Goal: Transaction & Acquisition: Purchase product/service

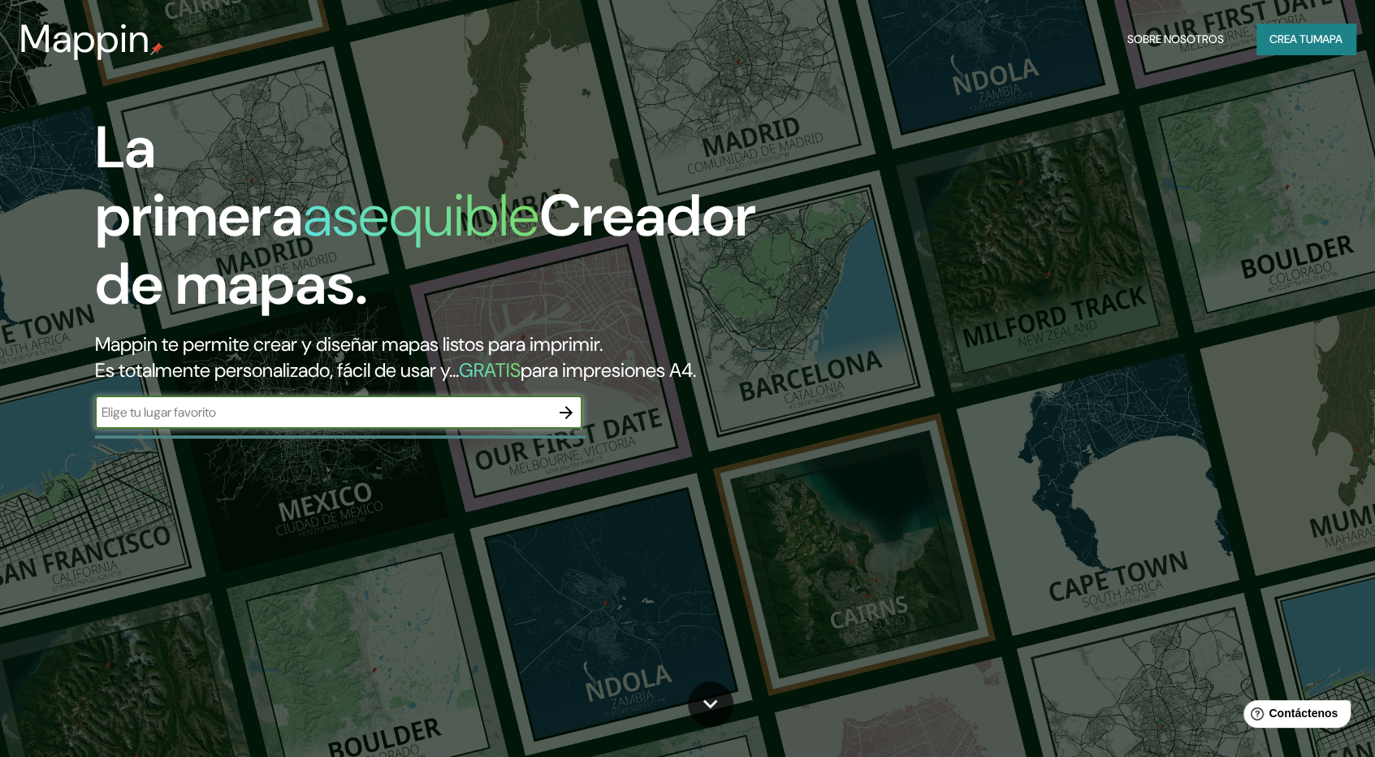
click at [516, 397] on div "​" at bounding box center [338, 412] width 487 height 32
type input "SANT cruz"
click at [556, 410] on icon "button" at bounding box center [565, 412] width 19 height 19
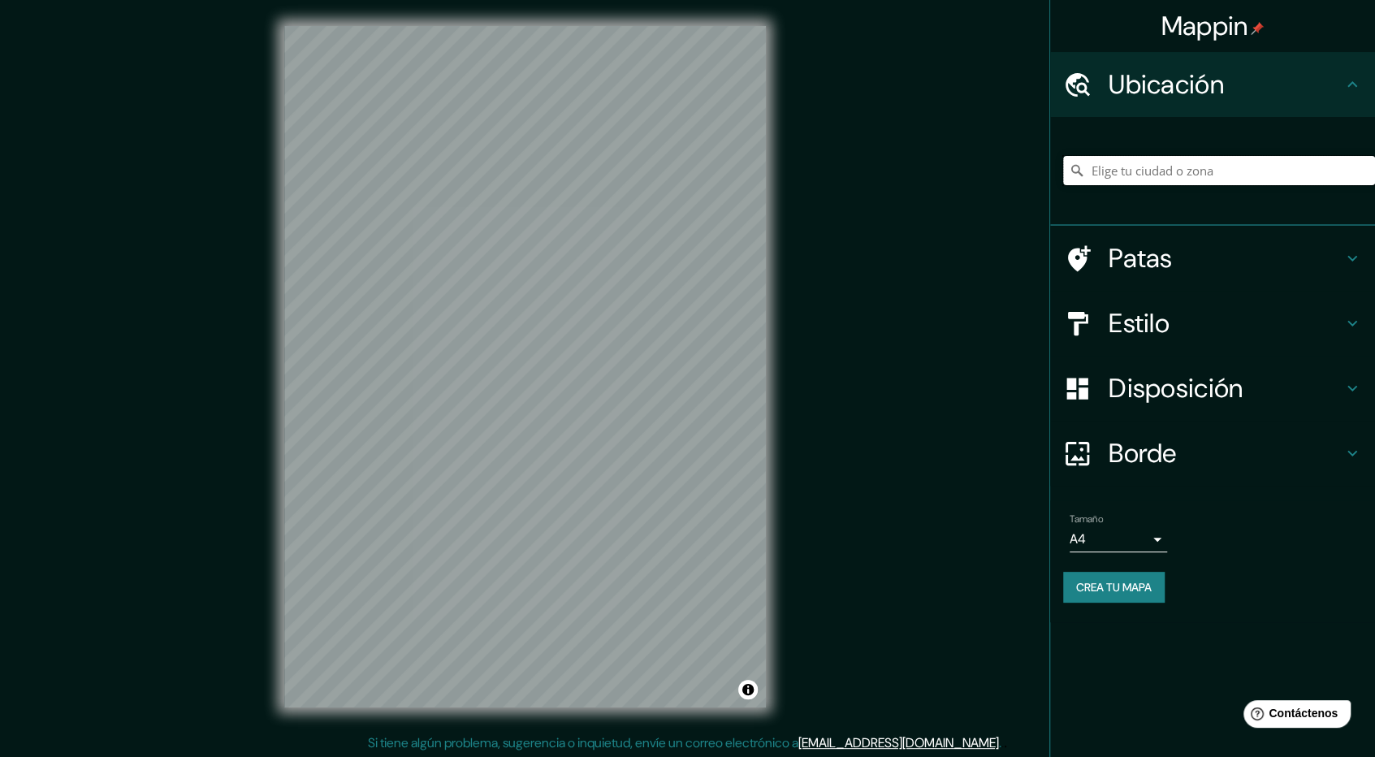
click at [1176, 173] on input "Elige tu ciudad o zona" at bounding box center [1219, 170] width 312 height 29
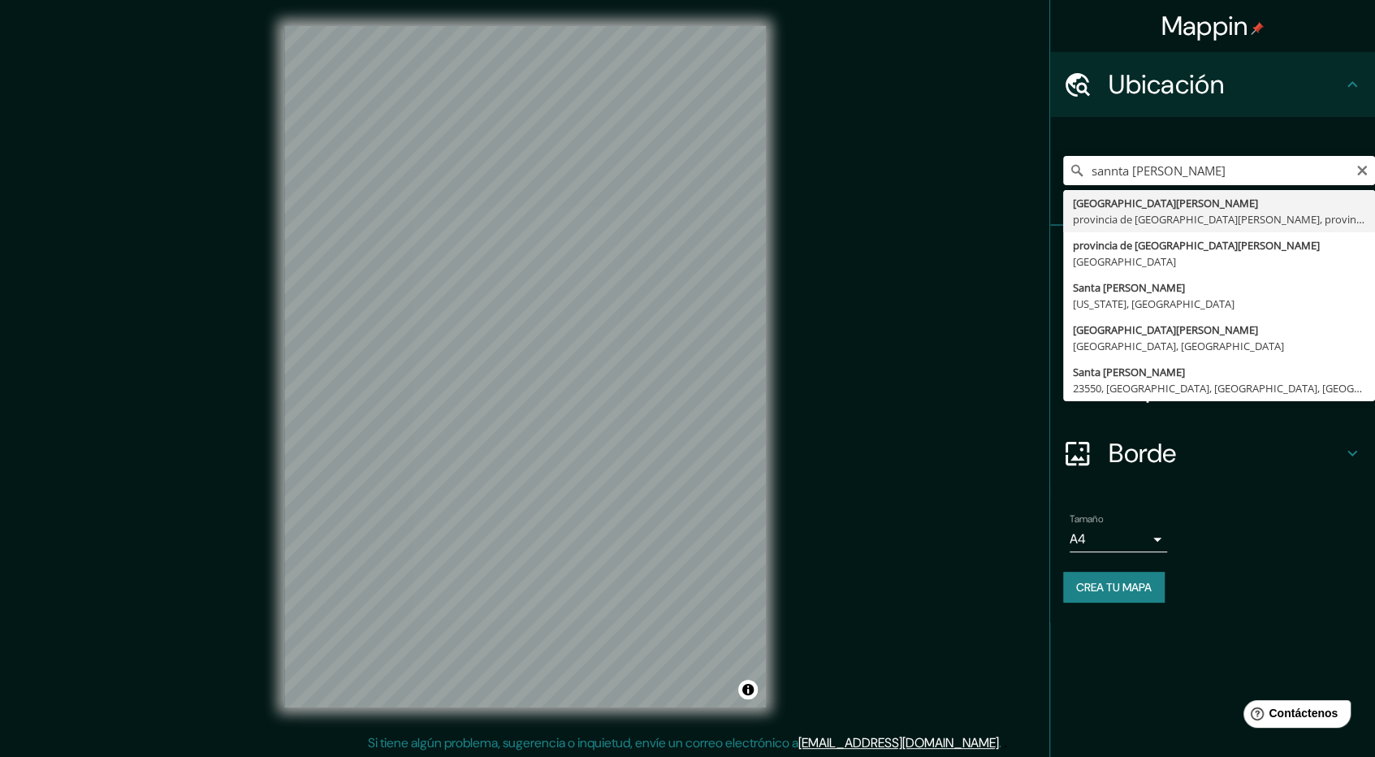
type input "Santa Cruz de Tenerife, provincia de Santa Cruz de Tenerife, provincia de Santa…"
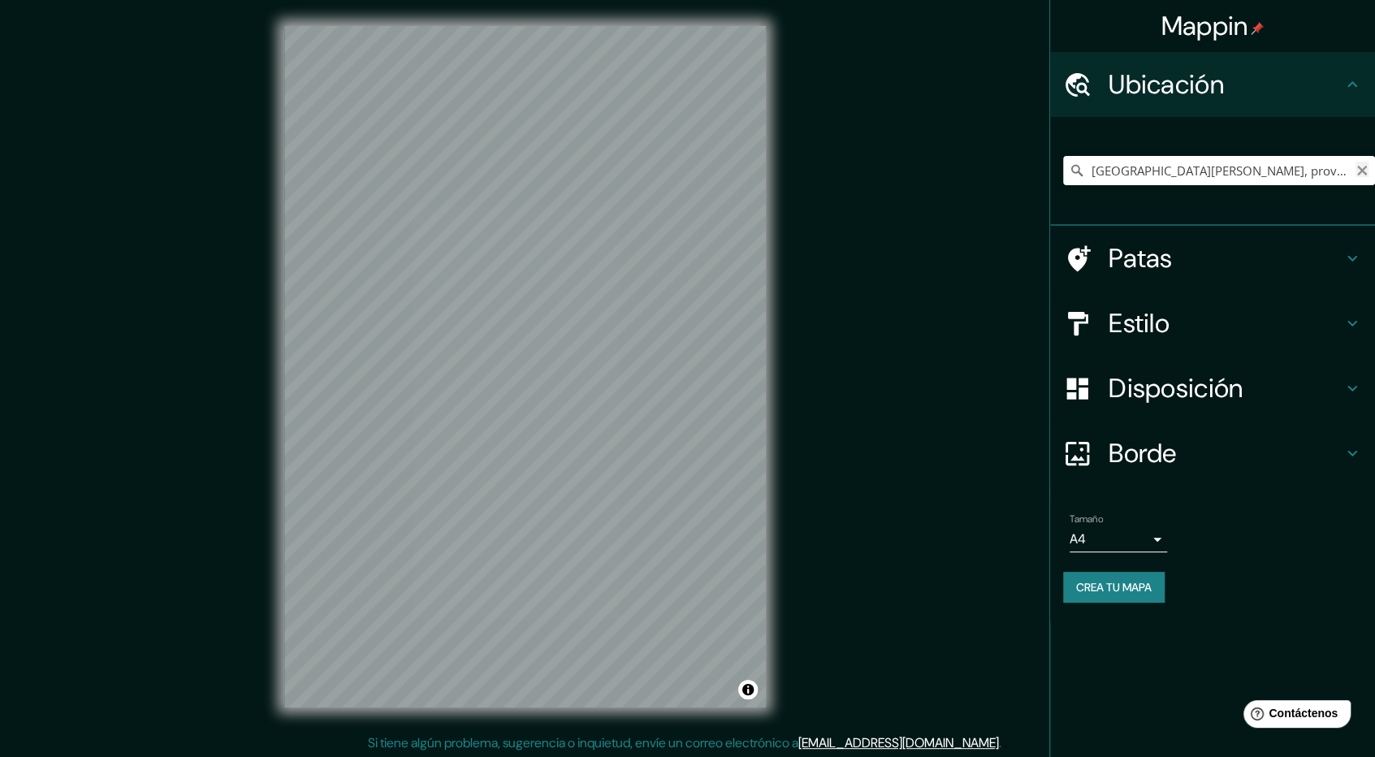
click at [1365, 171] on icon "Claro" at bounding box center [1361, 170] width 13 height 13
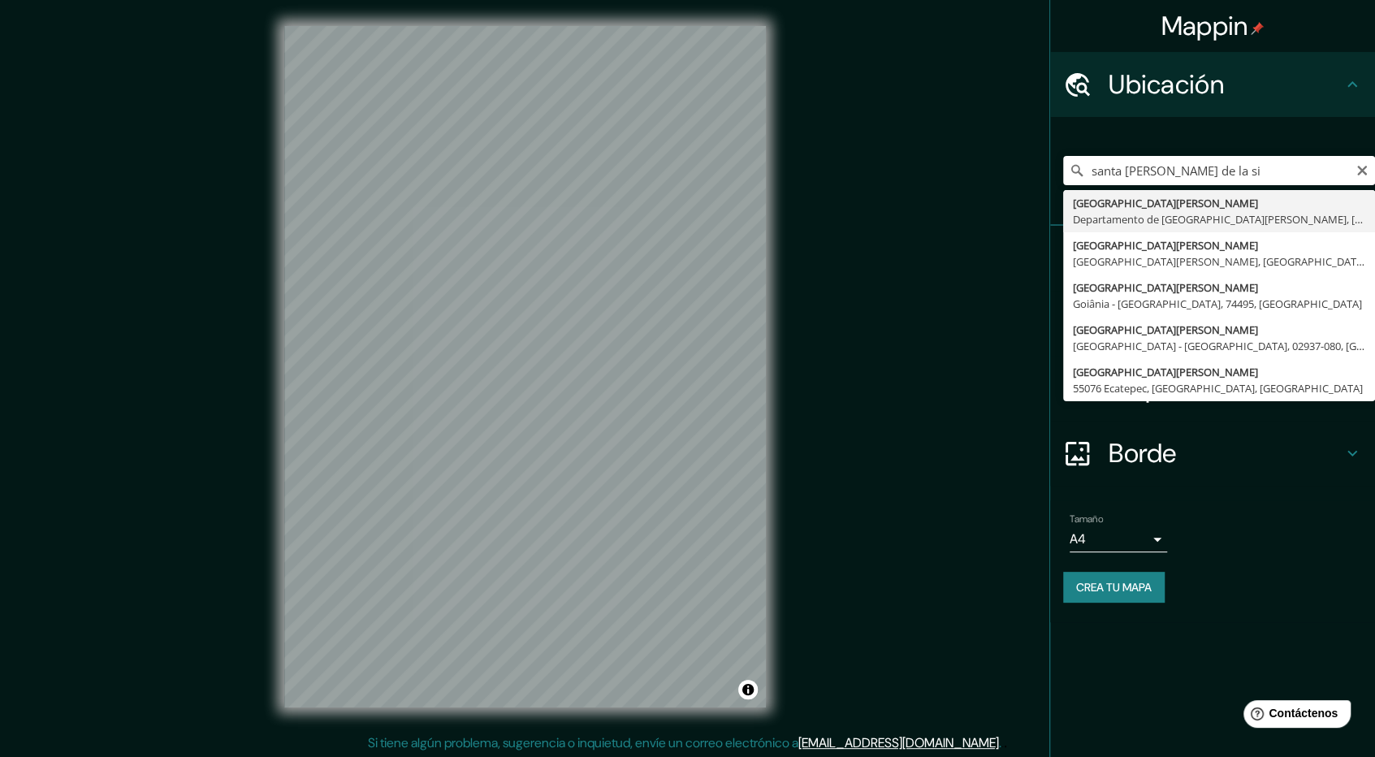
type input "Santa Cruz de la Sierra, Departamento de Santa Cruz, Bolivia"
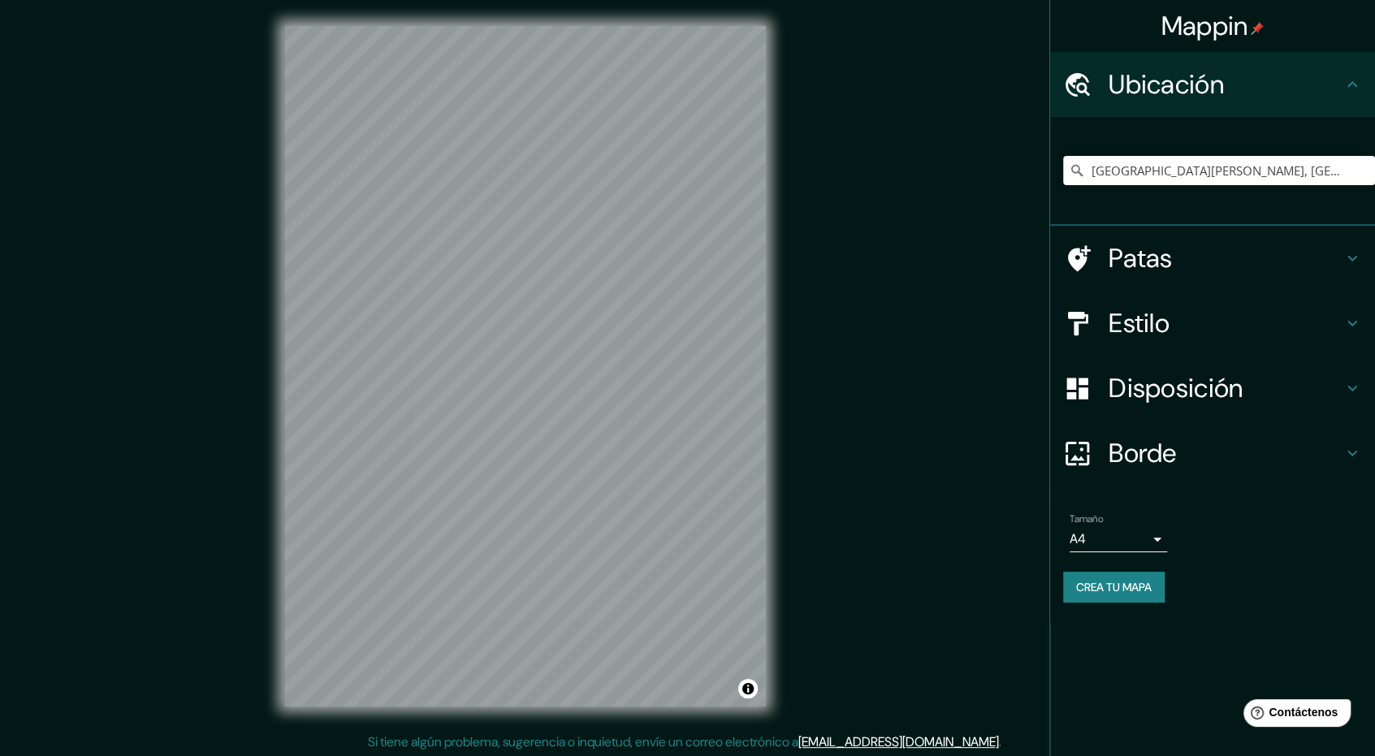
scroll to position [2, 0]
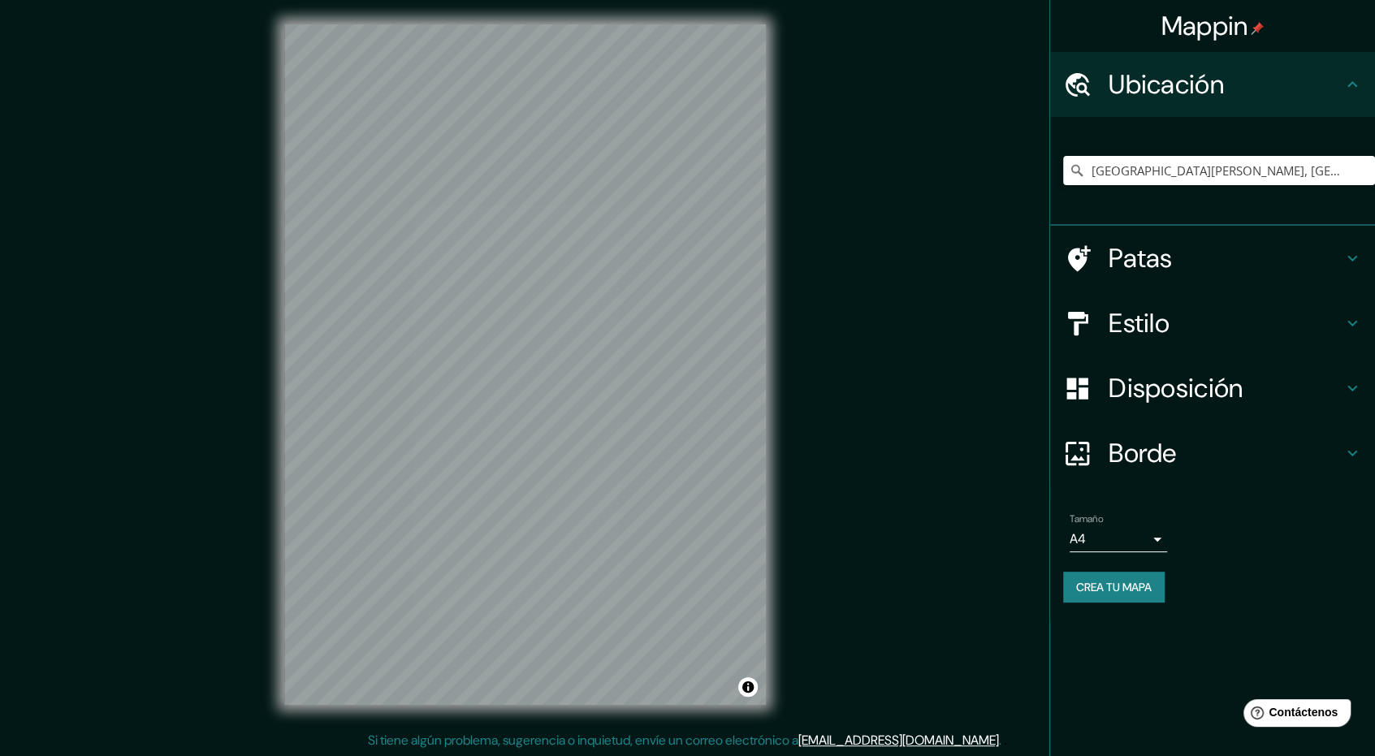
click at [882, 127] on div "Mappin Ubicación Santa Cruz de la Sierra, Departamento de Santa Cruz, Bolivia P…" at bounding box center [687, 377] width 1375 height 758
click at [1175, 336] on h4 "Estilo" at bounding box center [1225, 323] width 234 height 32
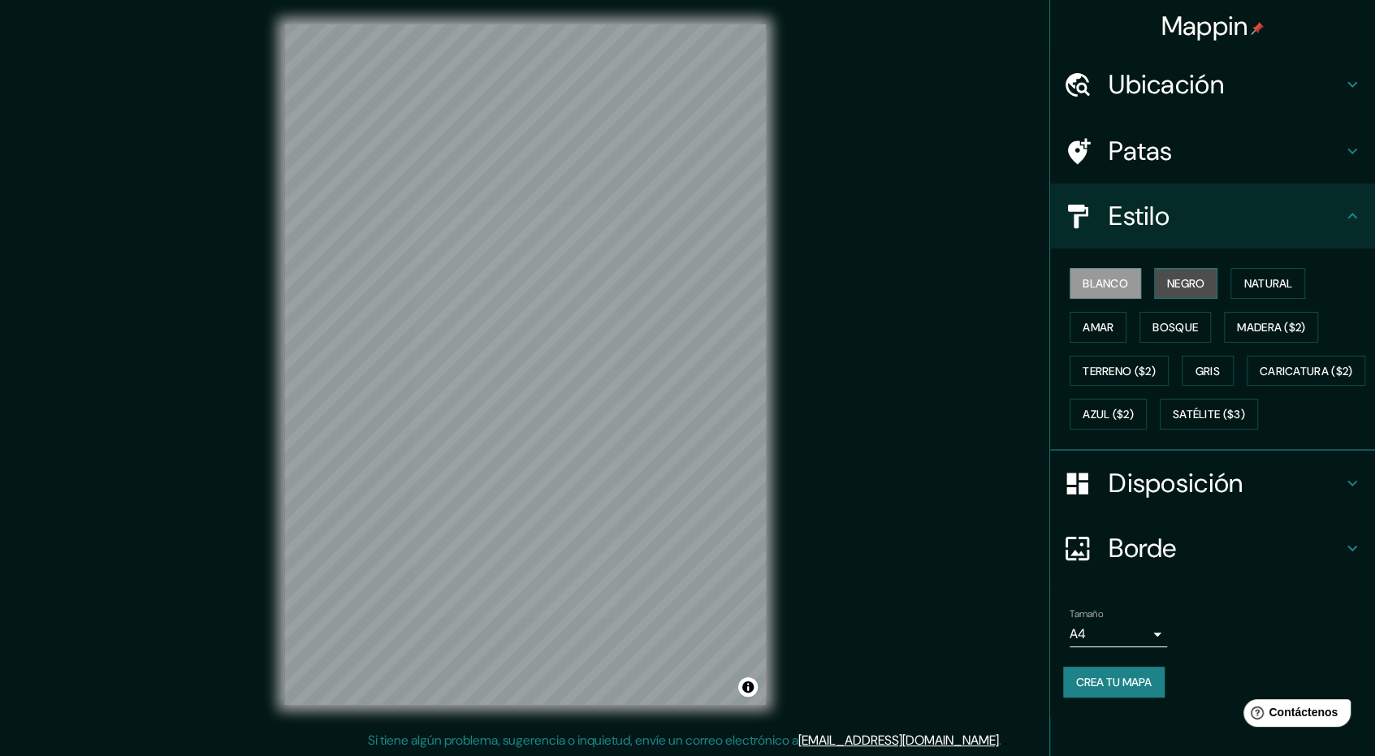
click at [1195, 296] on button "Negro" at bounding box center [1186, 283] width 64 height 31
click at [1241, 287] on button "Natural" at bounding box center [1267, 283] width 75 height 31
click at [1111, 320] on font "Amar" at bounding box center [1097, 327] width 31 height 15
click at [1170, 331] on font "Bosque" at bounding box center [1174, 327] width 45 height 15
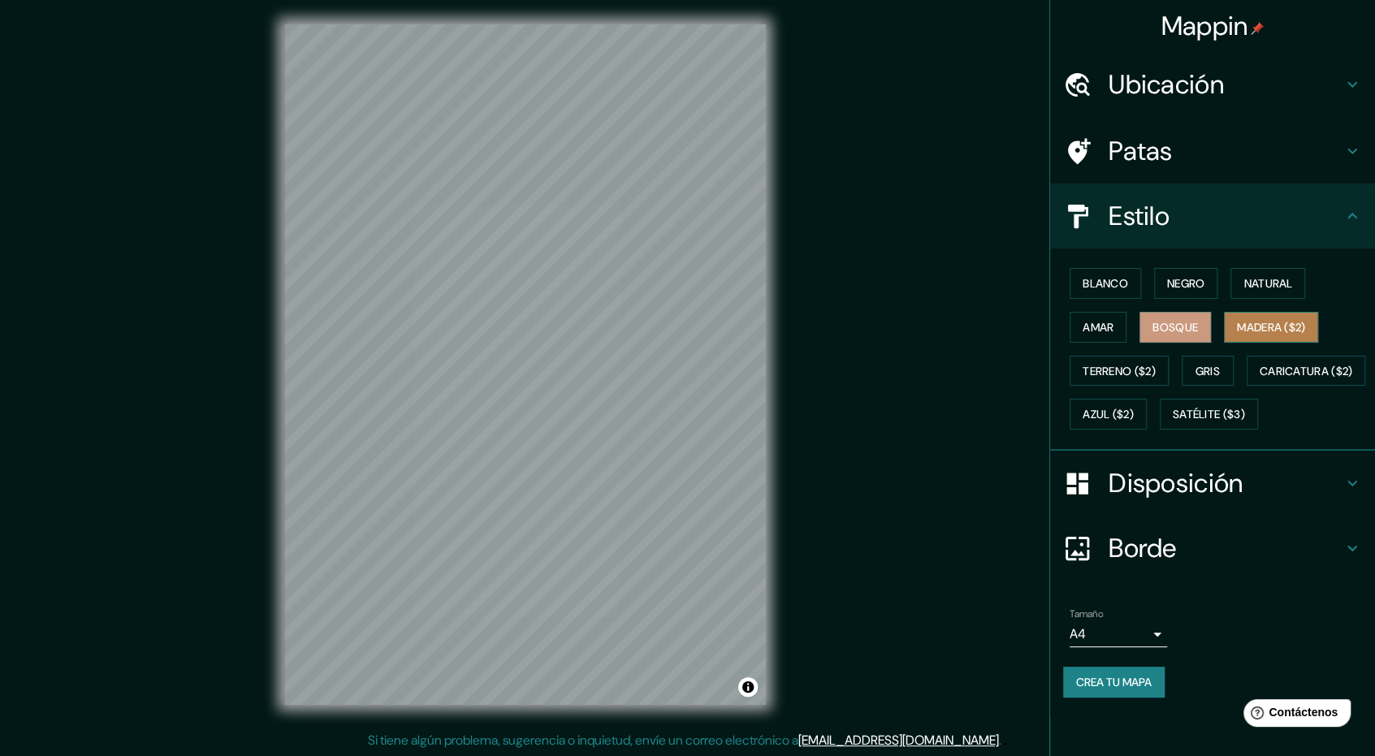
click at [1229, 322] on button "Madera ($2)" at bounding box center [1271, 327] width 94 height 31
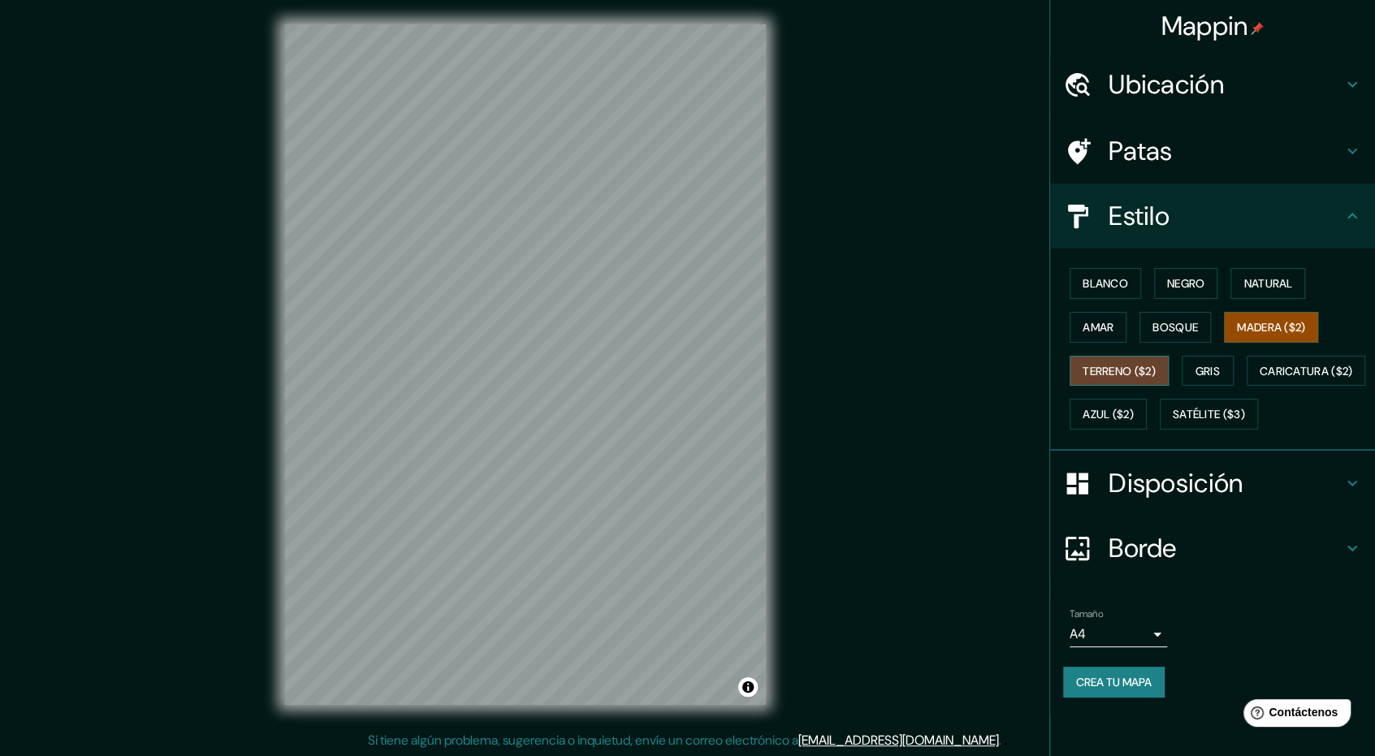
click at [1163, 366] on button "Terreno ($2)" at bounding box center [1118, 371] width 99 height 31
click at [1205, 361] on font "Gris" at bounding box center [1207, 371] width 24 height 21
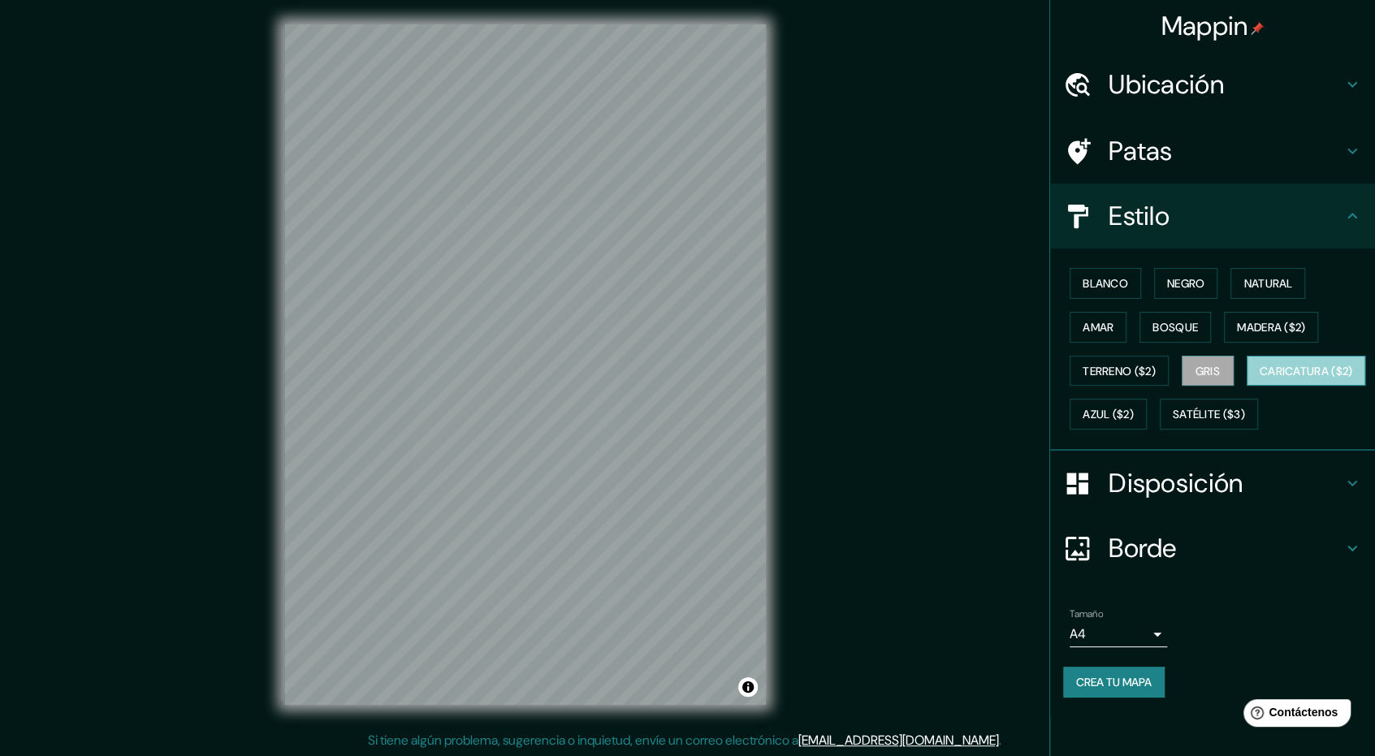
click at [1259, 378] on font "Caricatura ($2)" at bounding box center [1305, 371] width 93 height 15
click at [1147, 408] on button "Azul ($2)" at bounding box center [1107, 414] width 77 height 31
